Goal: Submit feedback/report problem

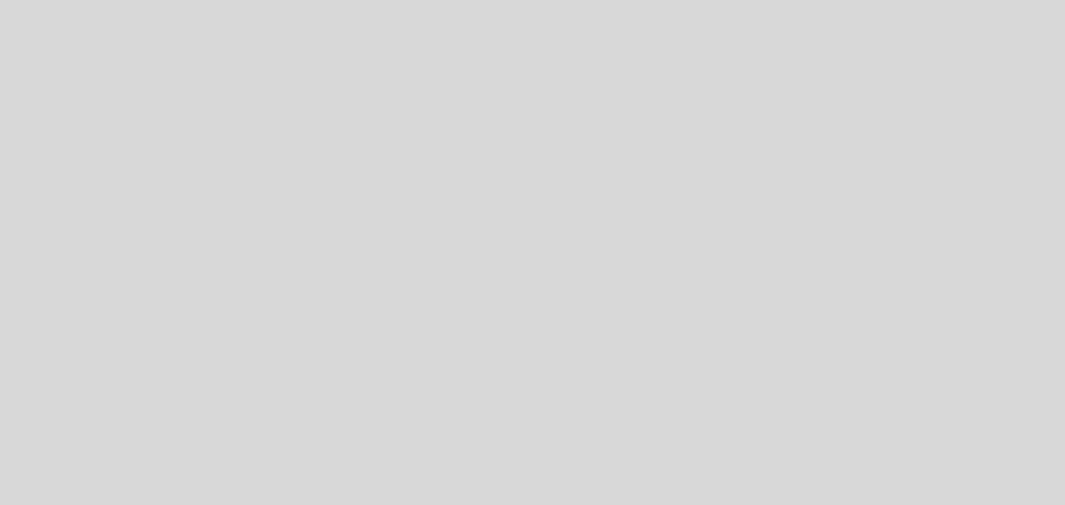
select select "es"
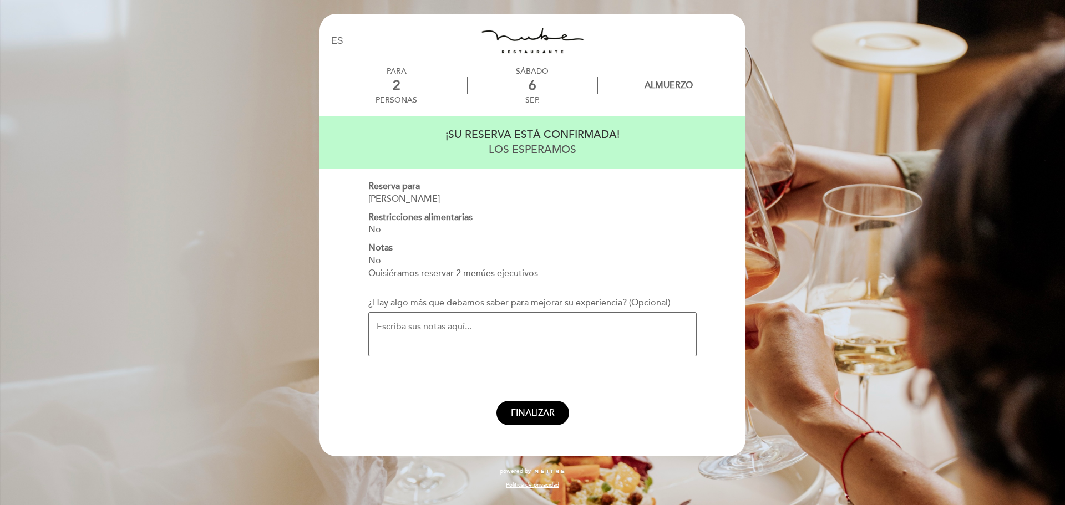
click at [460, 318] on textarea "¿Hay algo más que debamos saber para mejorar su experiencia? (Opcional)" at bounding box center [532, 334] width 328 height 44
click at [501, 340] on textarea "¿Hay algo más que debamos saber para mejorar su experiencia? (Opcional)" at bounding box center [532, 334] width 328 height 44
click at [507, 404] on button "ENVIAR Y FINALIZAR" at bounding box center [532, 413] width 115 height 25
click at [535, 408] on span "ENVIAR Y FINALIZAR" at bounding box center [533, 413] width 86 height 11
click at [522, 408] on span "ENVIAR Y FINALIZAR" at bounding box center [533, 413] width 86 height 11
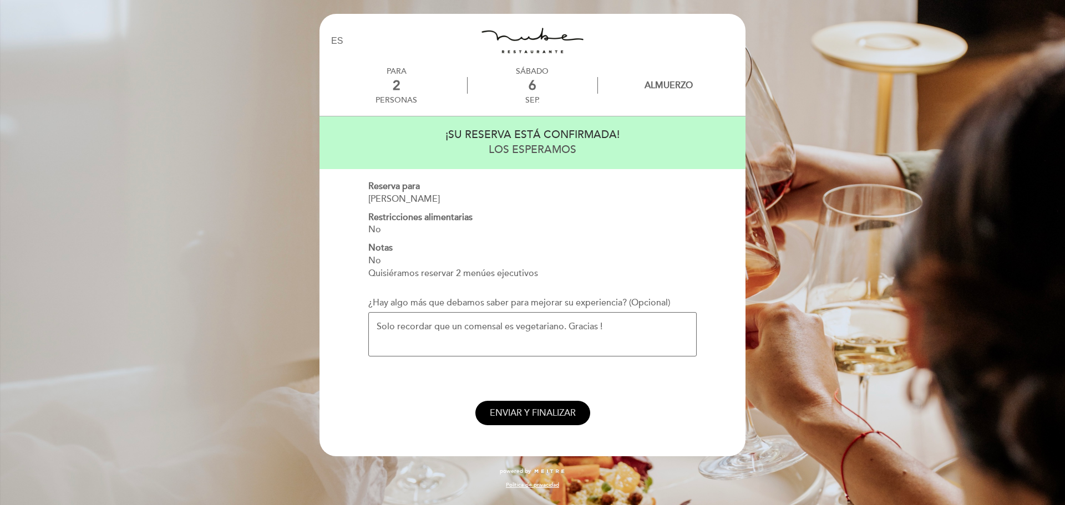
click at [522, 408] on span "ENVIAR Y FINALIZAR" at bounding box center [533, 413] width 86 height 11
click at [624, 320] on textarea "Solo recordar que un comensal es vegetariano. Gracias !" at bounding box center [532, 334] width 328 height 44
type textarea "Solo recordar que un comensal es vegetariano. Gracias !"
click at [530, 415] on span "ENVIAR Y FINALIZAR" at bounding box center [533, 413] width 86 height 11
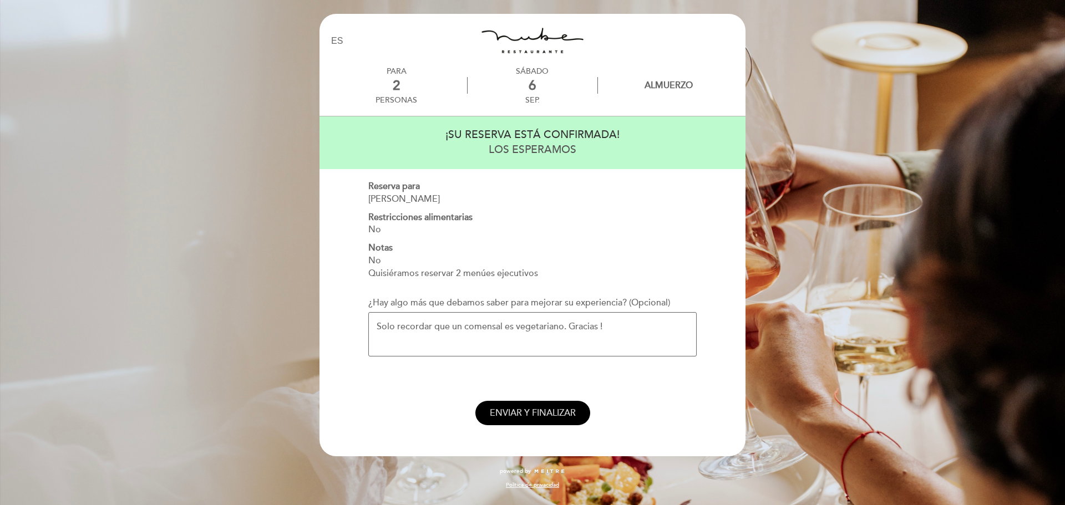
click at [530, 415] on span "ENVIAR Y FINALIZAR" at bounding box center [533, 413] width 86 height 11
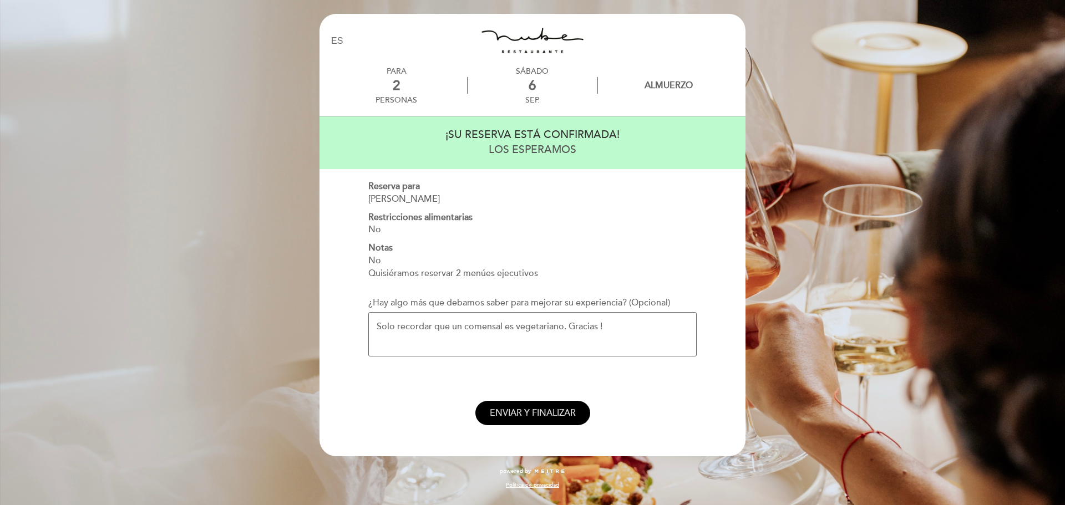
click at [530, 415] on span "ENVIAR Y FINALIZAR" at bounding box center [533, 413] width 86 height 11
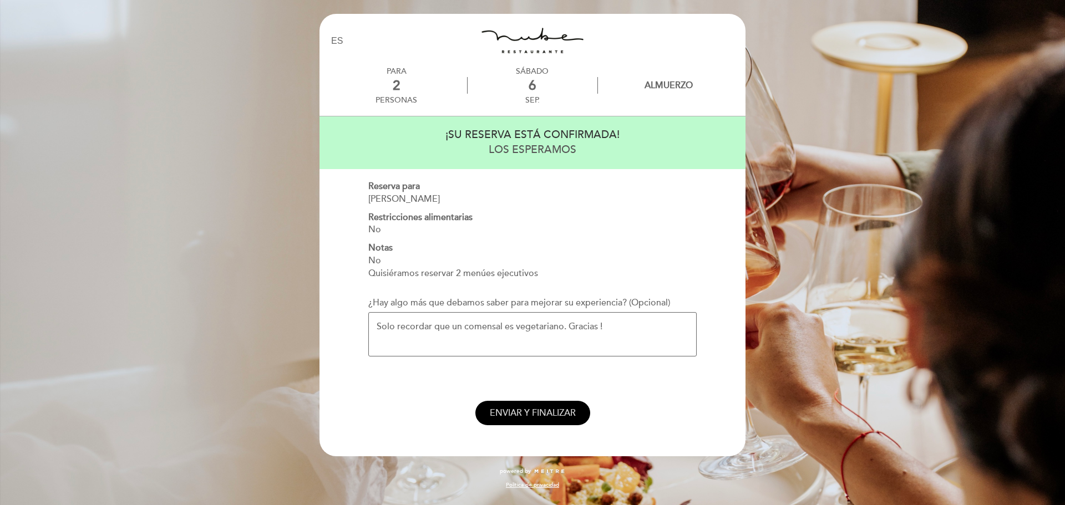
click at [530, 415] on span "ENVIAR Y FINALIZAR" at bounding box center [533, 413] width 86 height 11
